Goal: Information Seeking & Learning: Learn about a topic

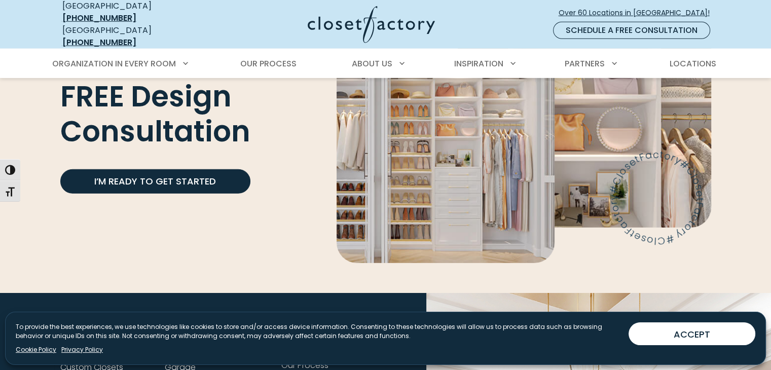
scroll to position [3173, 0]
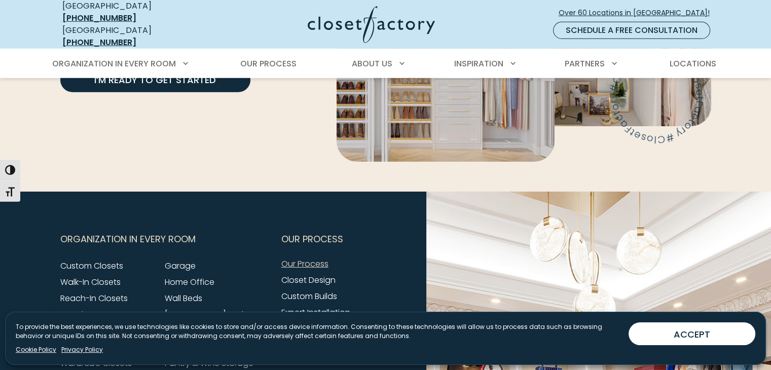
click at [308, 258] on link "Our Process" at bounding box center [304, 264] width 47 height 12
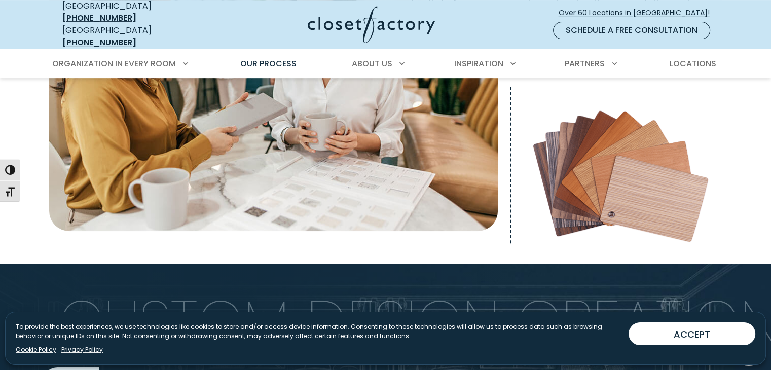
scroll to position [354, 0]
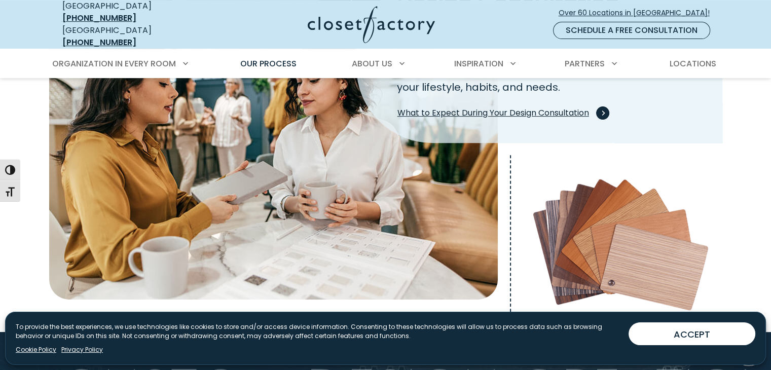
click at [560, 107] on span "What to Expect During Your Design Consultation" at bounding box center [501, 112] width 208 height 13
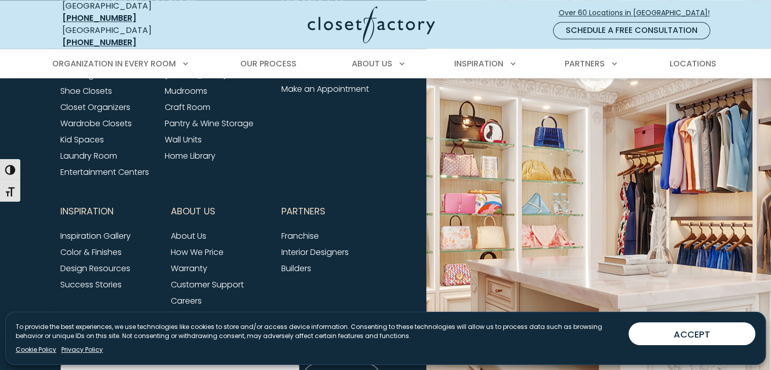
scroll to position [1622, 0]
click at [217, 246] on link "How We Price" at bounding box center [197, 252] width 53 height 12
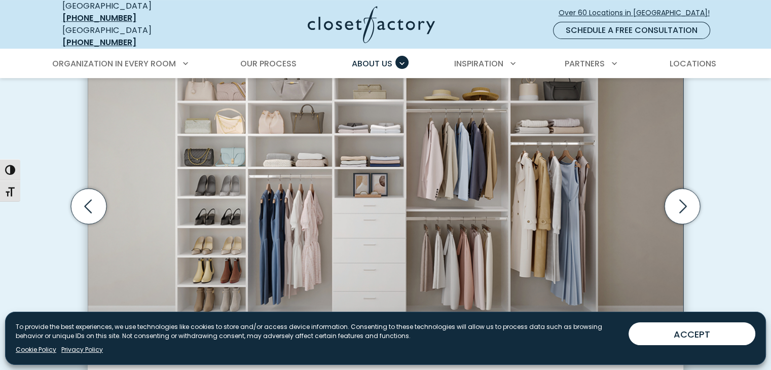
scroll to position [406, 0]
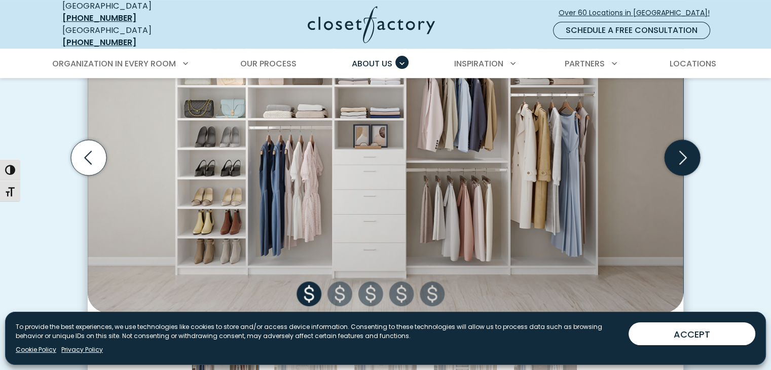
click at [687, 145] on icon "Next slide" at bounding box center [682, 157] width 35 height 35
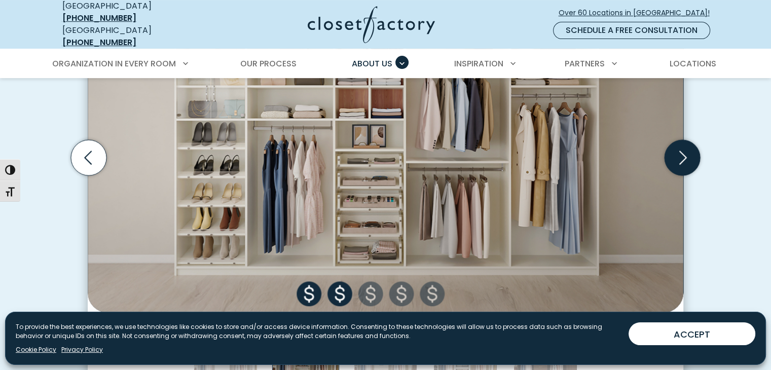
click at [687, 145] on icon "Next slide" at bounding box center [682, 157] width 35 height 35
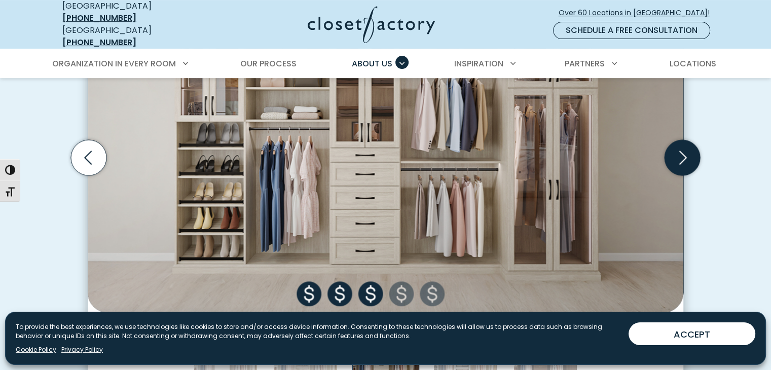
click at [687, 145] on icon "Next slide" at bounding box center [682, 157] width 35 height 35
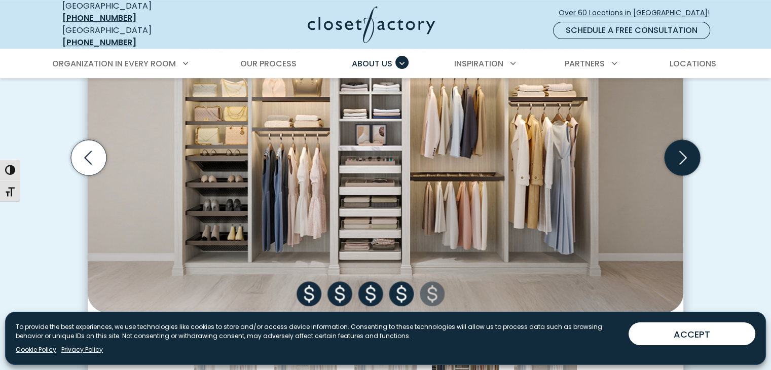
click at [687, 145] on icon "Next slide" at bounding box center [682, 157] width 35 height 35
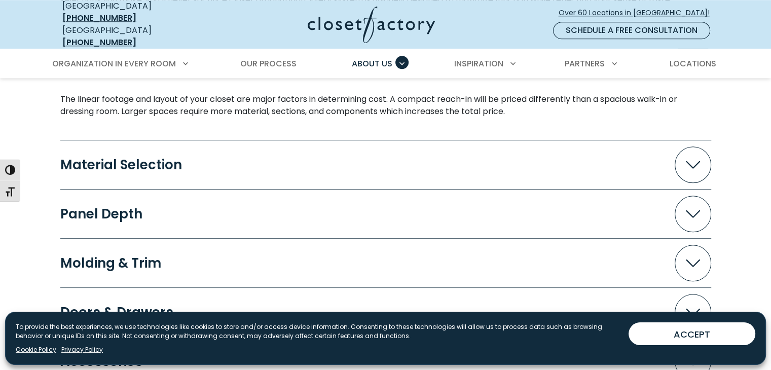
scroll to position [1014, 0]
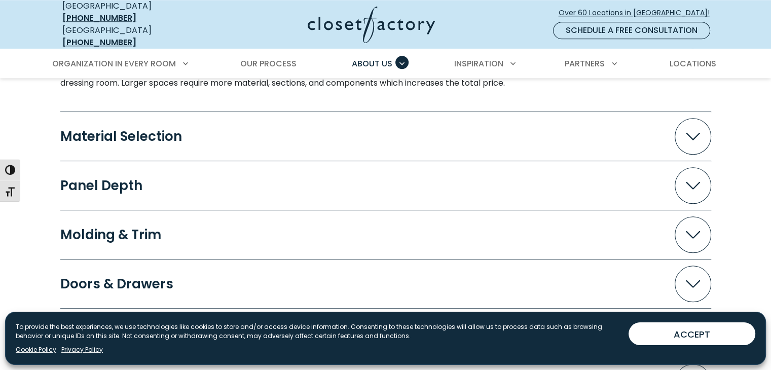
click at [690, 132] on span "Accordion" at bounding box center [693, 136] width 36 height 36
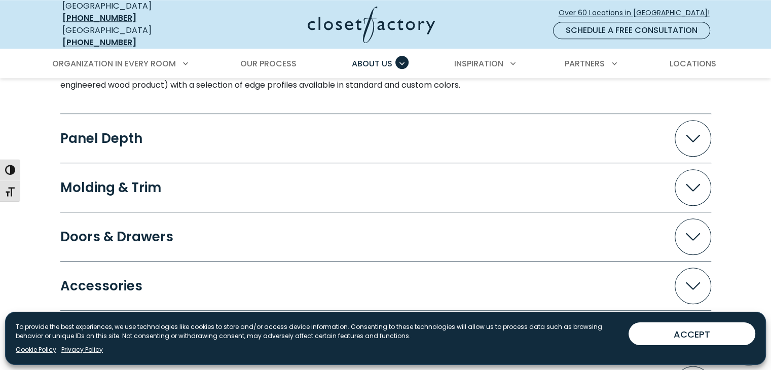
scroll to position [1115, 0]
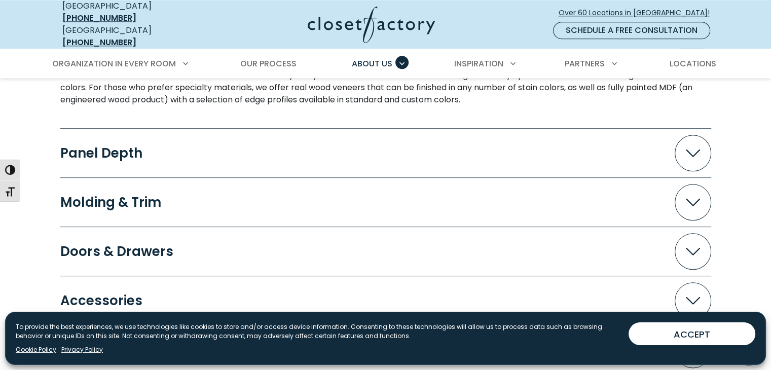
click at [696, 150] on icon "Accordion" at bounding box center [693, 154] width 14 height 8
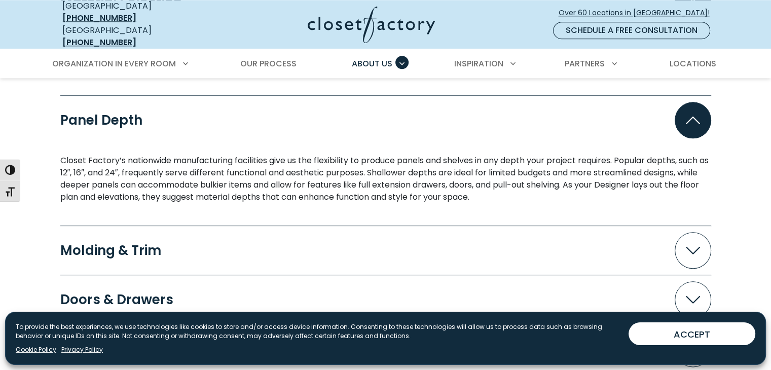
scroll to position [1217, 0]
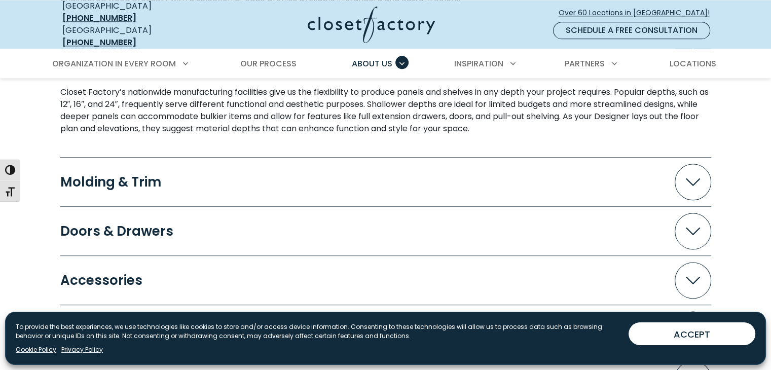
click at [698, 182] on span "Accordion" at bounding box center [693, 182] width 36 height 36
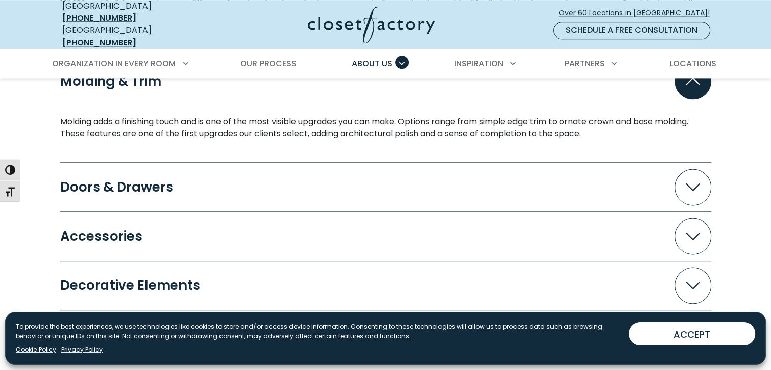
scroll to position [1318, 0]
click at [613, 178] on button "Doors & Drawers" at bounding box center [385, 186] width 651 height 36
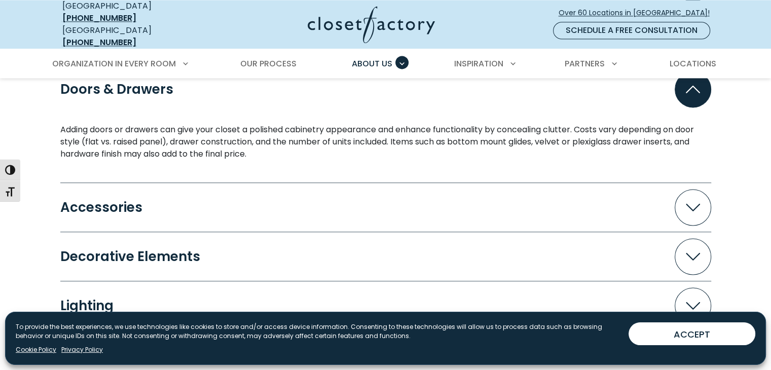
scroll to position [1470, 0]
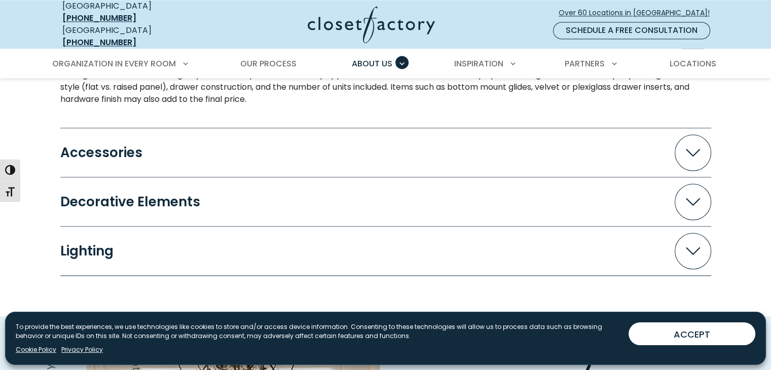
click at [437, 138] on button "Accessories" at bounding box center [385, 152] width 651 height 36
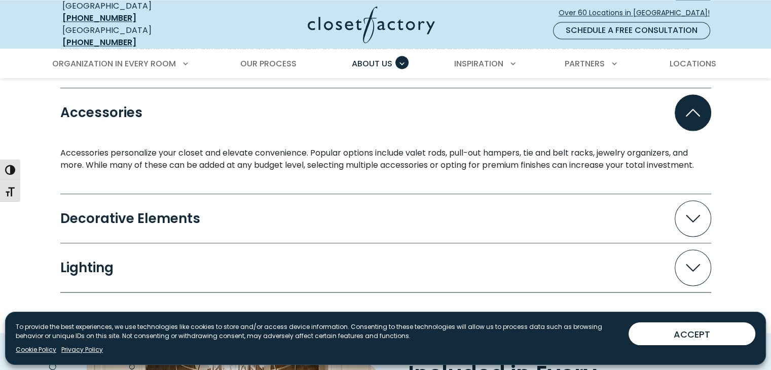
scroll to position [1571, 0]
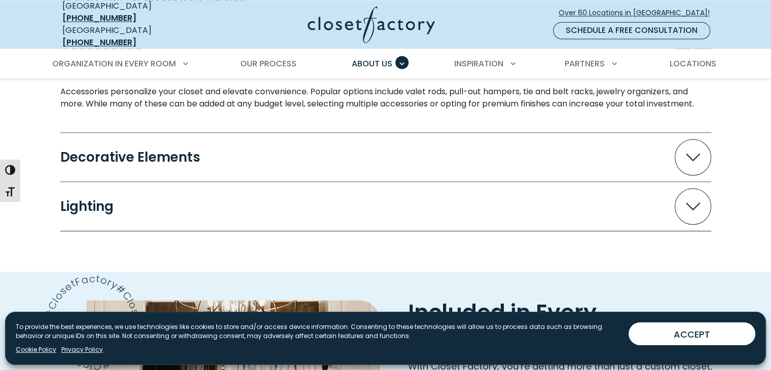
click at [689, 154] on span "Accordion" at bounding box center [693, 157] width 36 height 36
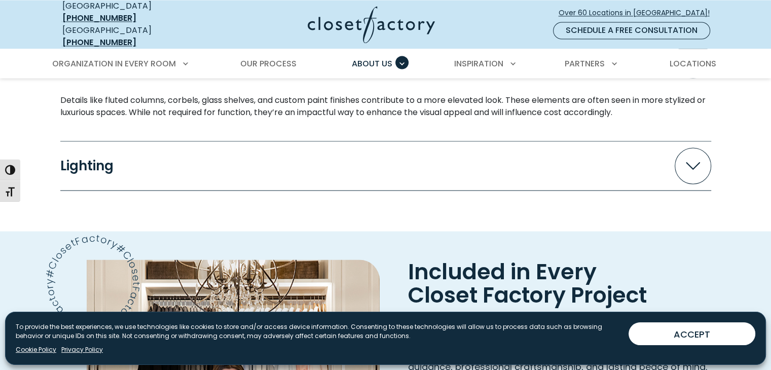
scroll to position [1673, 0]
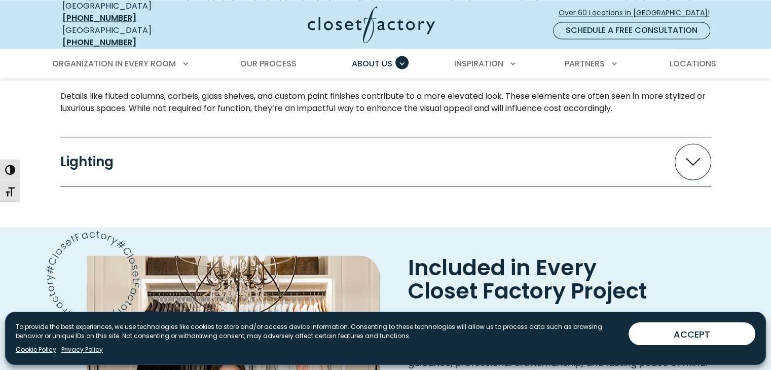
click at [534, 143] on button "Lighting" at bounding box center [385, 161] width 651 height 36
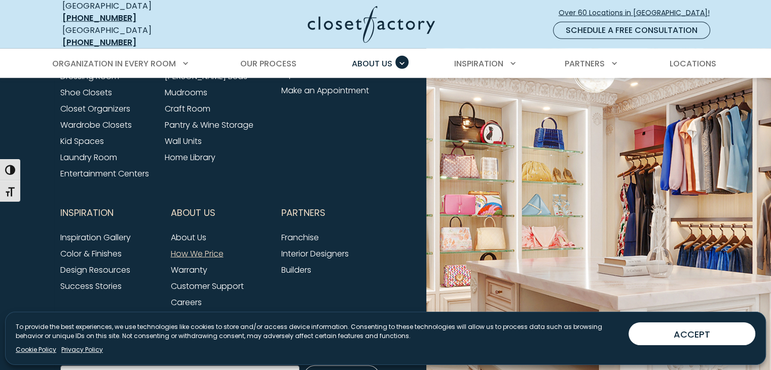
scroll to position [2636, 0]
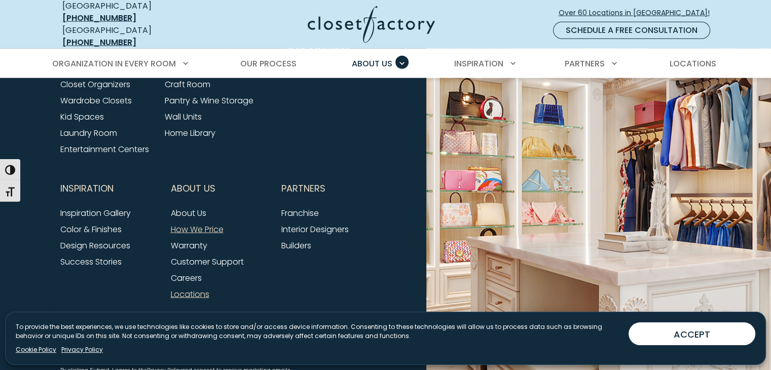
click at [195, 288] on link "Locations" at bounding box center [190, 294] width 39 height 12
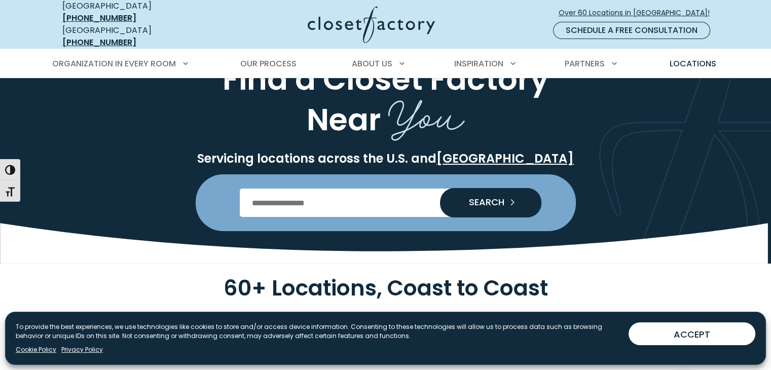
scroll to position [51, 0]
